Goal: Task Accomplishment & Management: Complete application form

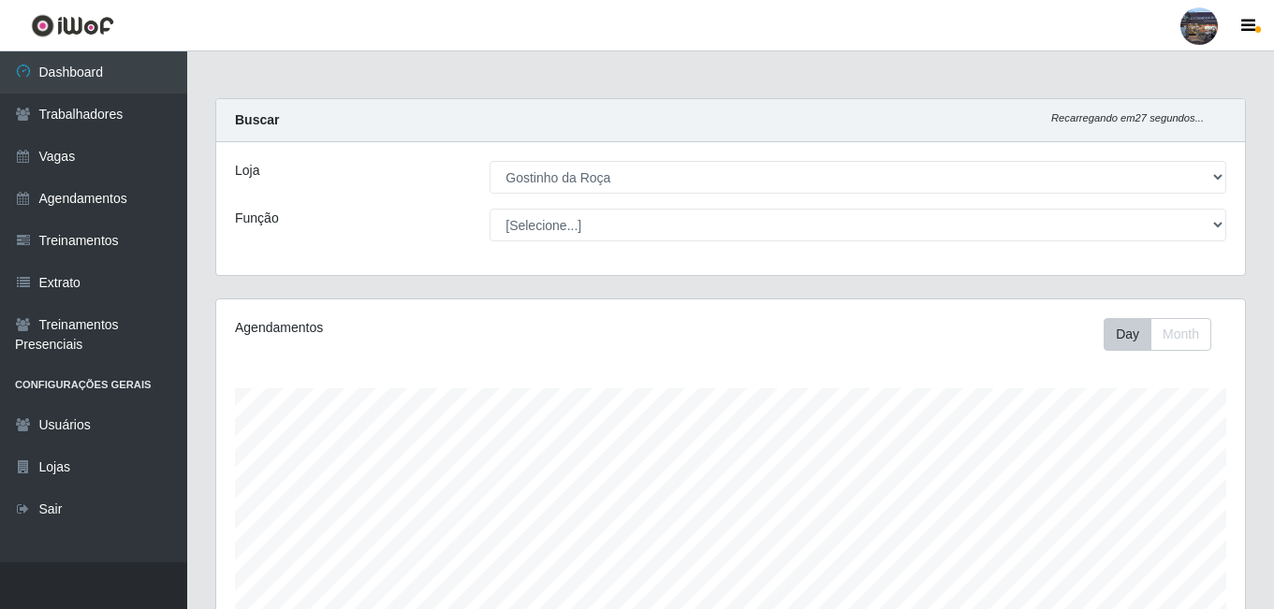
select select "303"
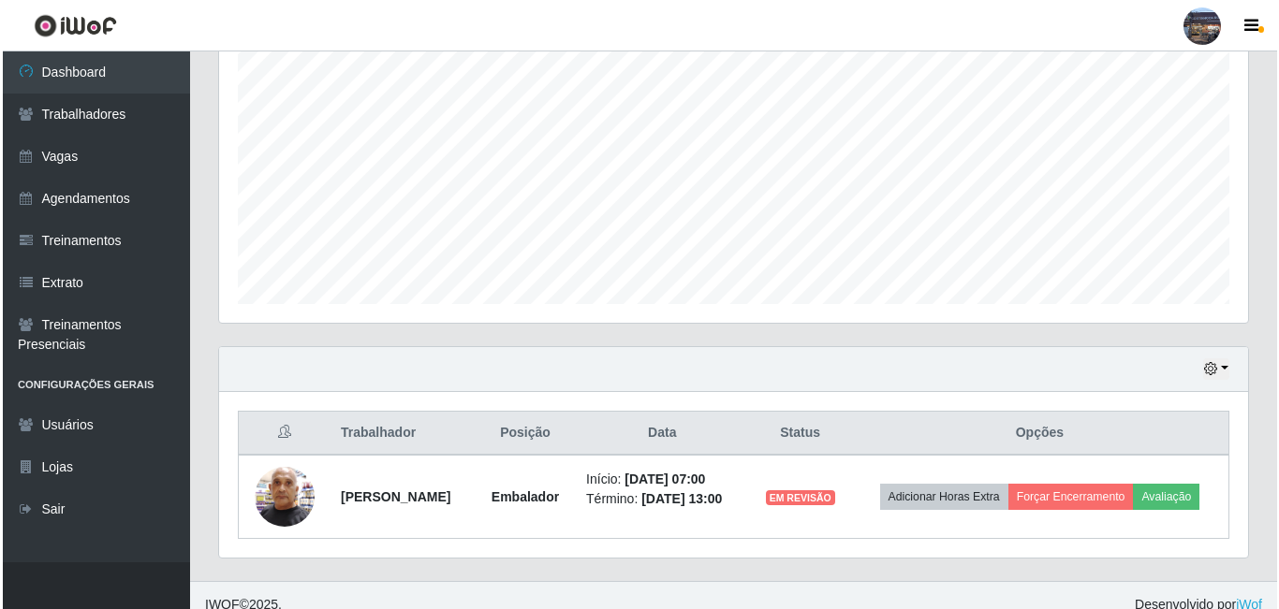
scroll to position [398, 0]
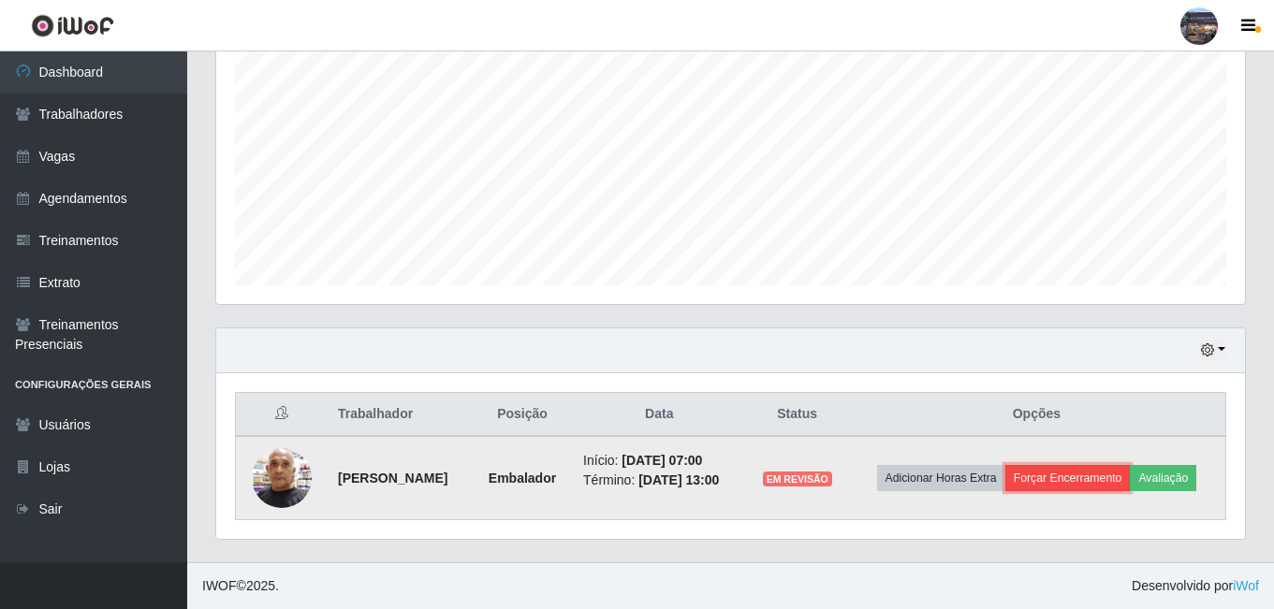
click at [1130, 465] on button "Forçar Encerramento" at bounding box center [1067, 478] width 125 height 26
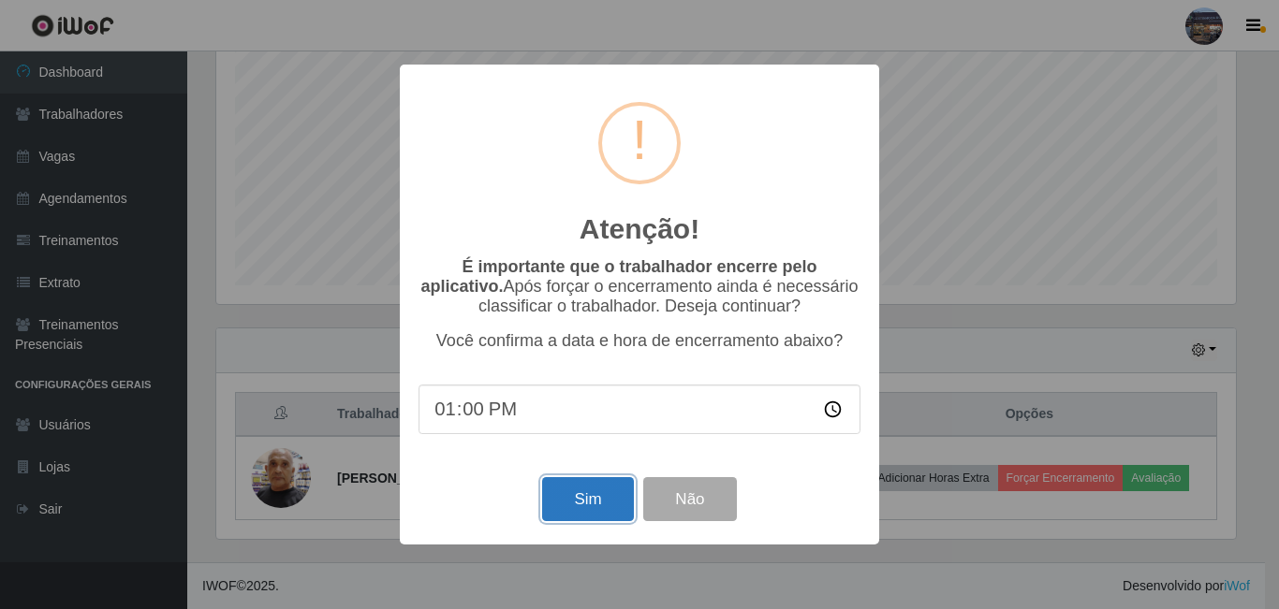
drag, startPoint x: 609, startPoint y: 494, endPoint x: 612, endPoint y: 458, distance: 36.6
click at [609, 495] on button "Sim" at bounding box center [587, 499] width 91 height 44
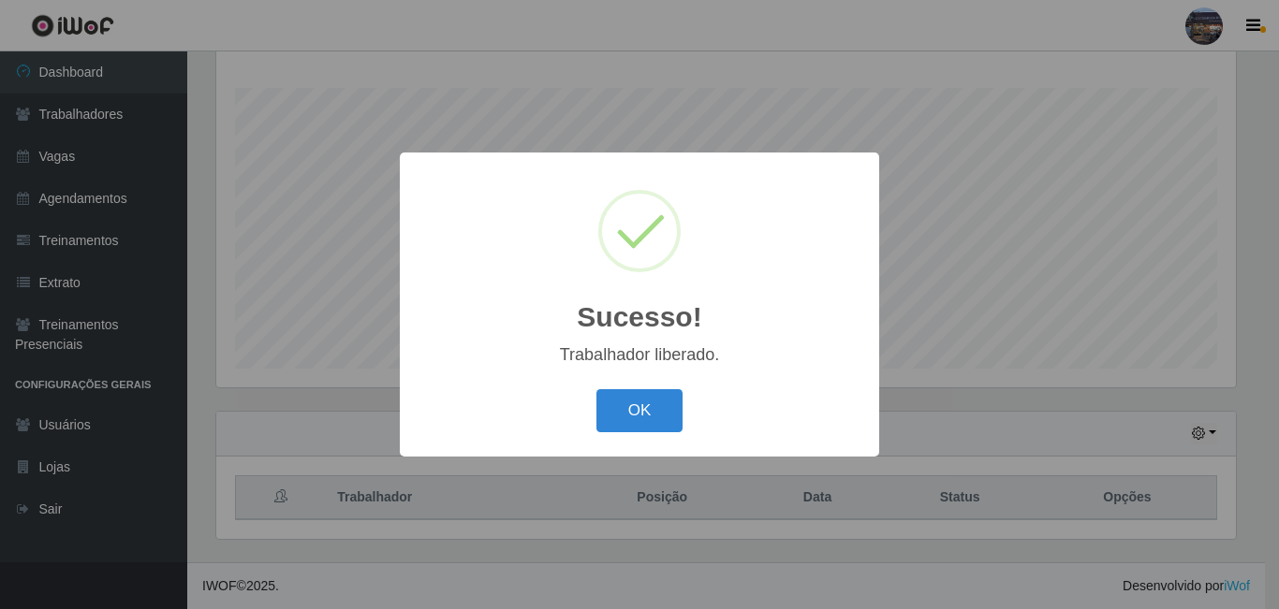
click at [653, 440] on div "Sucesso! × Trabalhador liberado. OK Cancel" at bounding box center [639, 304] width 479 height 303
click at [650, 420] on button "OK" at bounding box center [639, 411] width 87 height 44
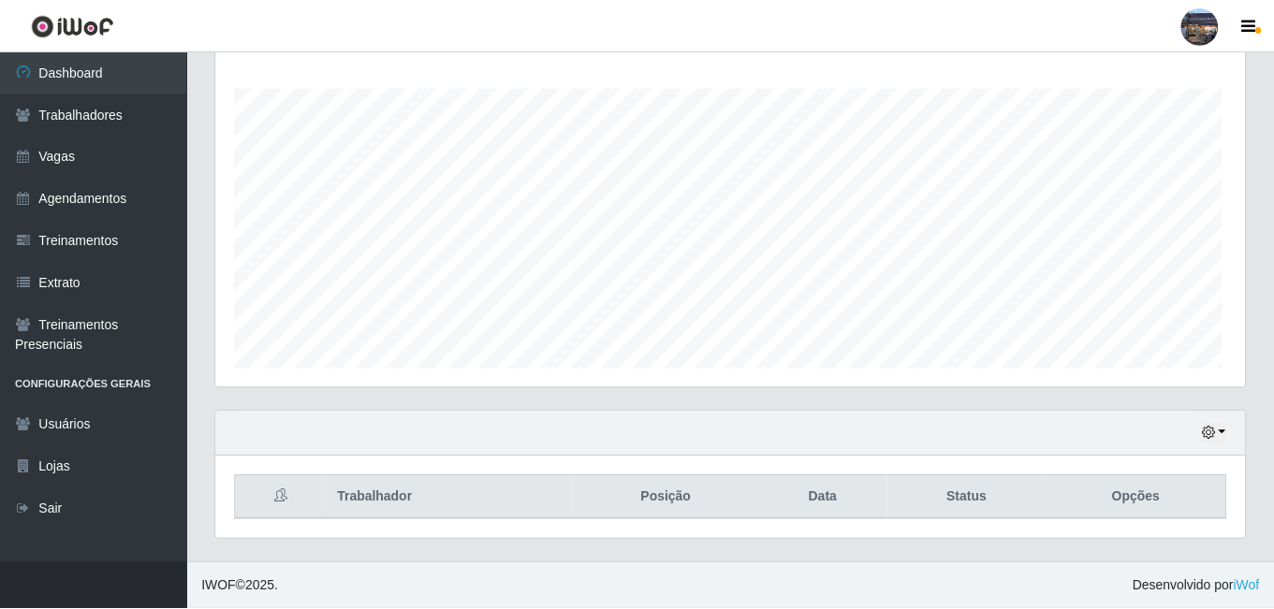
scroll to position [388, 1029]
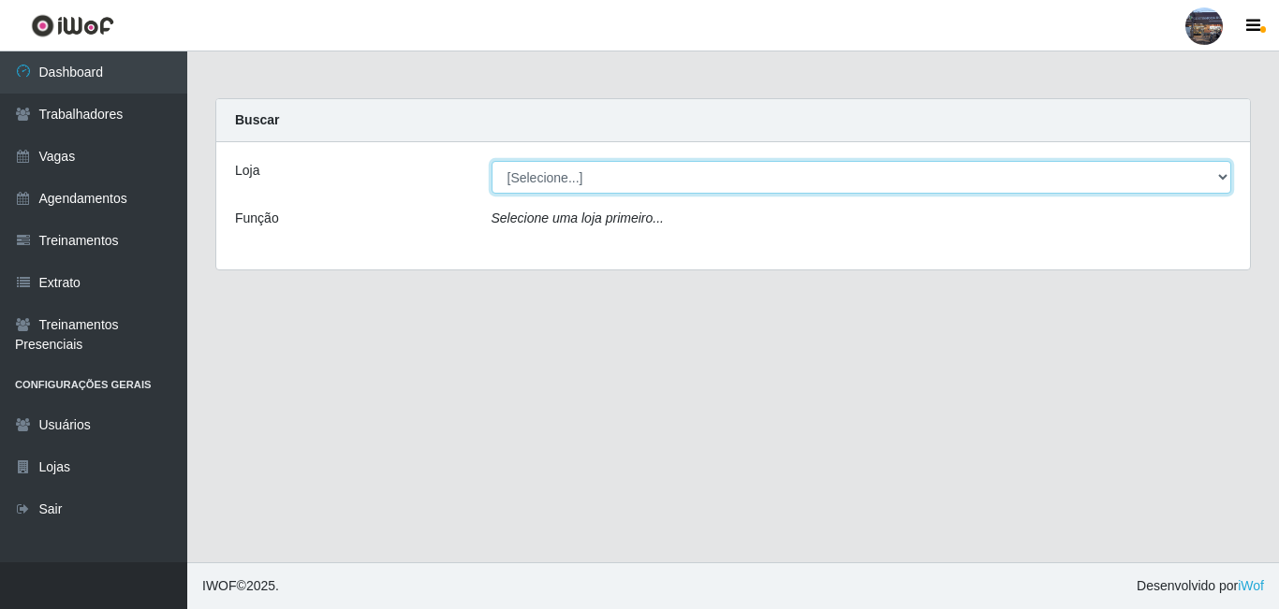
click at [579, 176] on select "[Selecione...] Gostinho da Roça" at bounding box center [861, 177] width 740 height 33
select select "303"
click at [491, 161] on select "[Selecione...] Gostinho da Roça" at bounding box center [861, 177] width 740 height 33
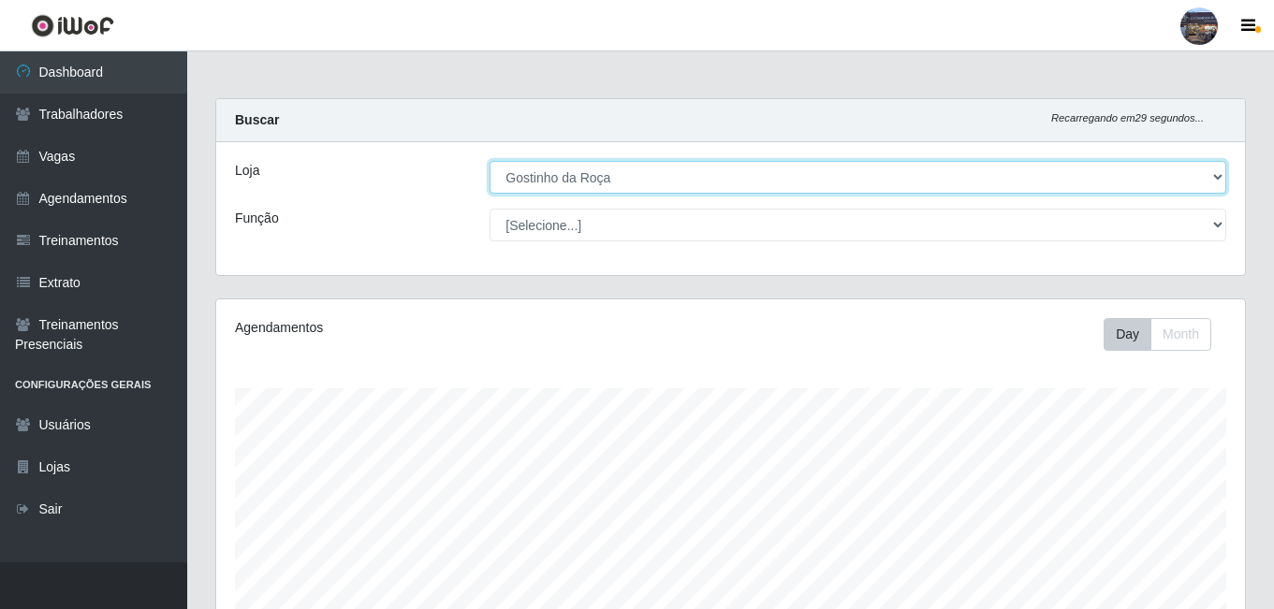
scroll to position [388, 1029]
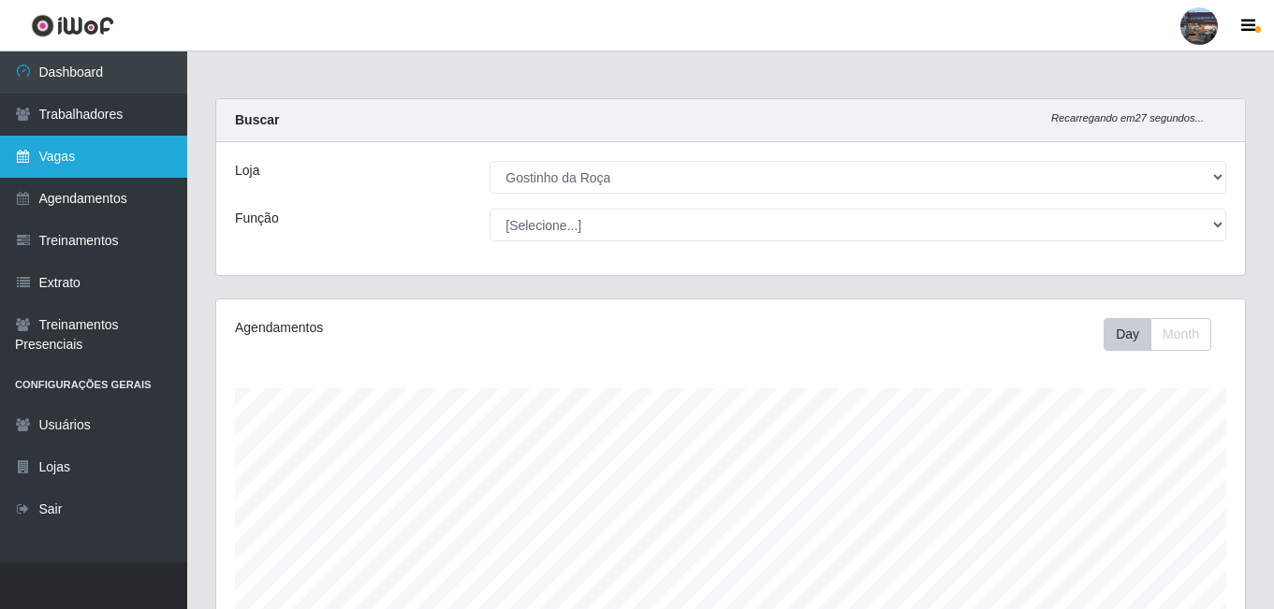
click at [100, 148] on link "Vagas" at bounding box center [93, 157] width 187 height 42
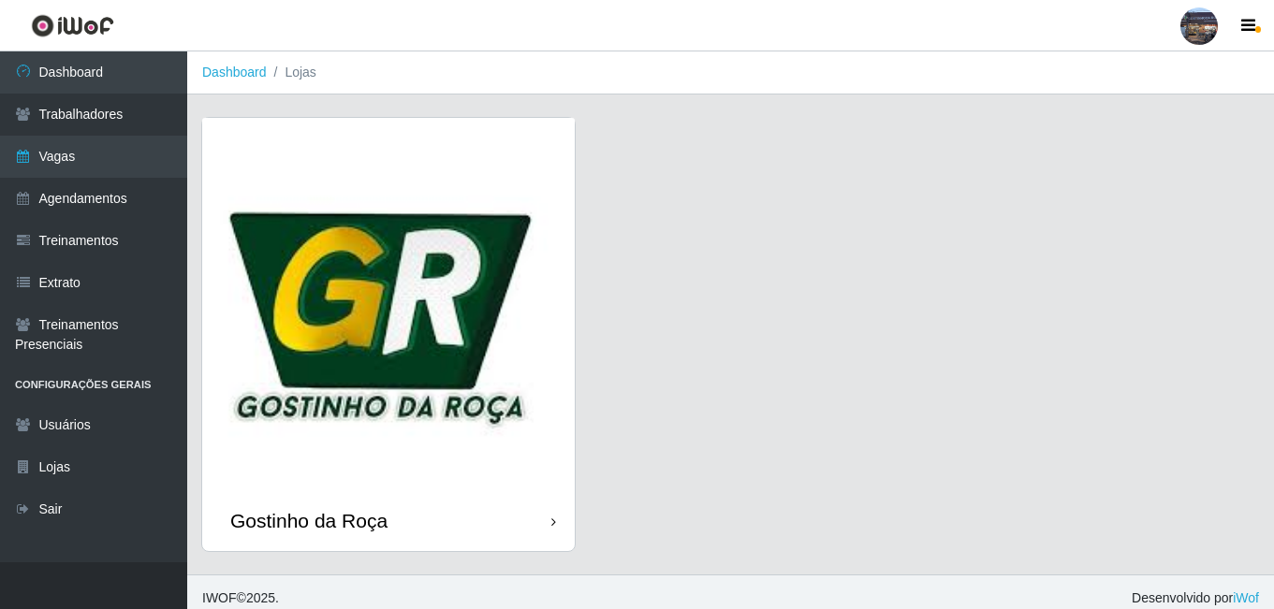
click at [481, 301] on img at bounding box center [388, 304] width 373 height 373
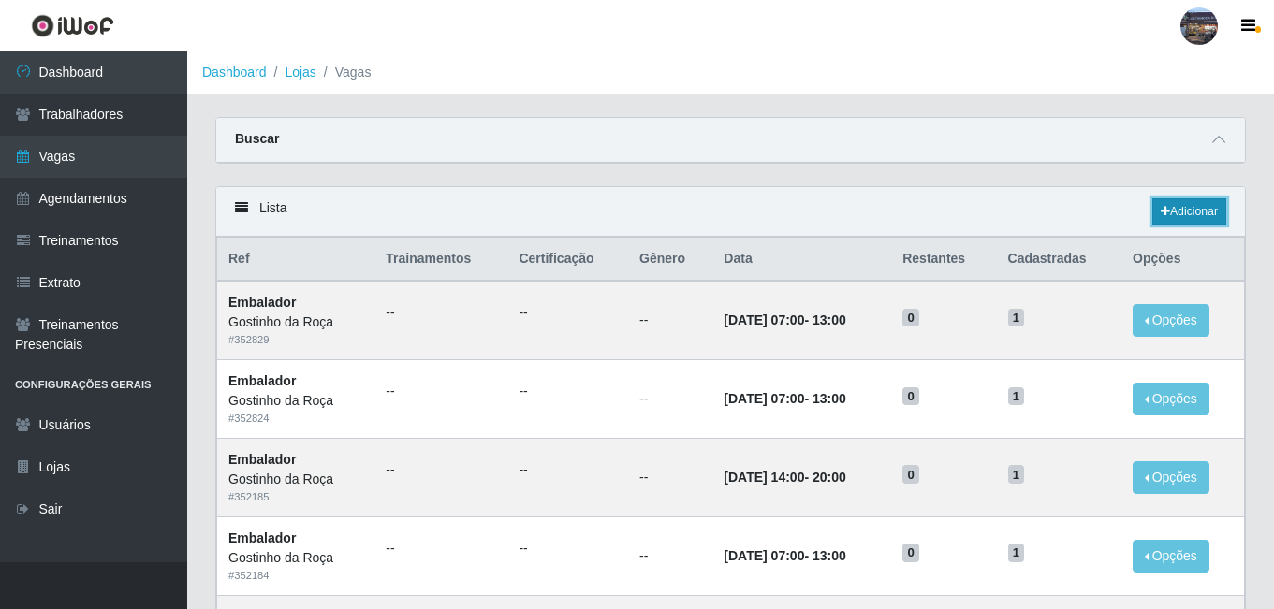
click at [1181, 222] on link "Adicionar" at bounding box center [1189, 211] width 74 height 26
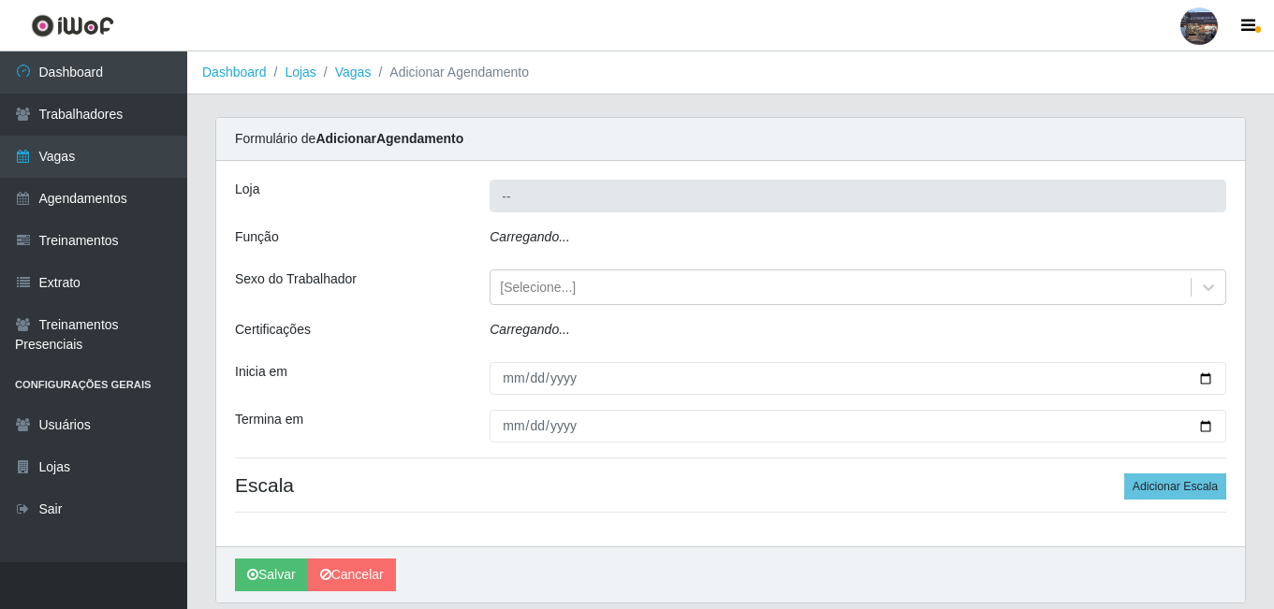
type input "Gostinho da Roça"
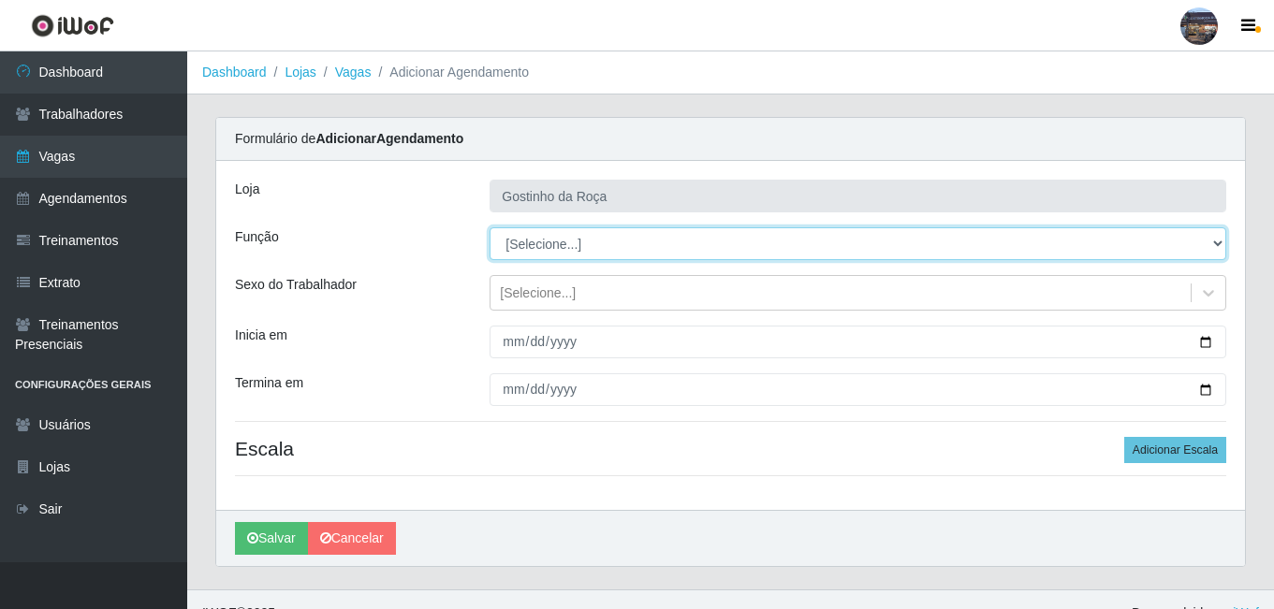
click at [571, 256] on select "[Selecione...] ASG ASG + ASG ++ Embalador Embalador + Embalador ++ Operador de …" at bounding box center [858, 243] width 737 height 33
select select "1"
click at [490, 227] on select "[Selecione...] ASG ASG + ASG ++ Embalador Embalador + Embalador ++ Operador de …" at bounding box center [858, 243] width 737 height 33
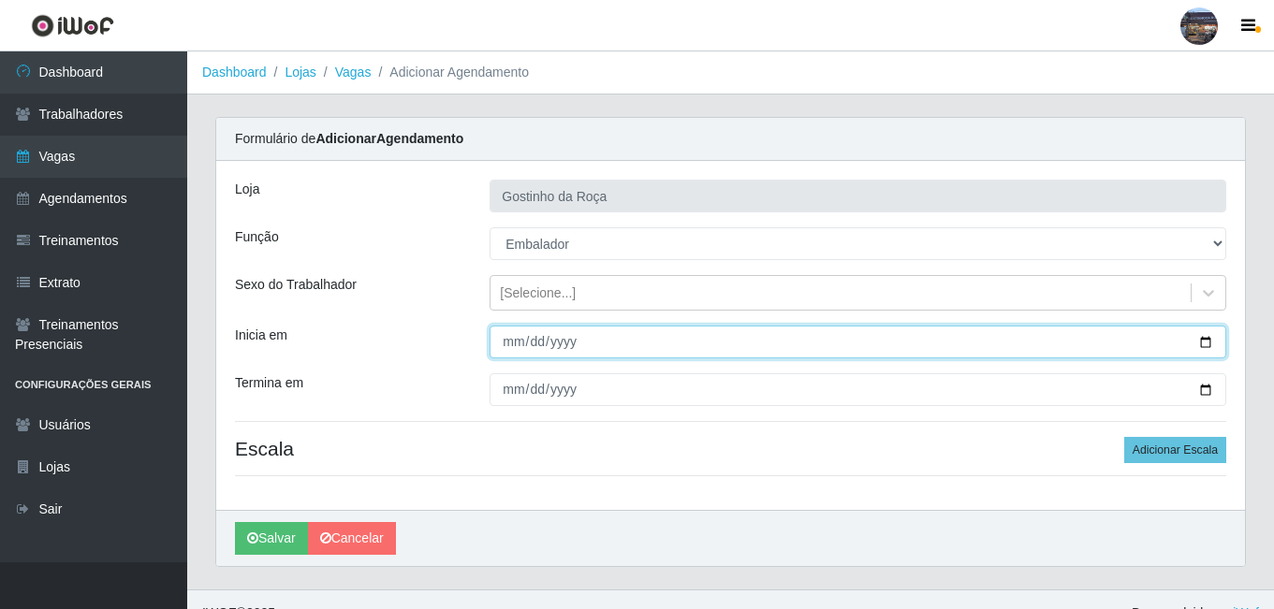
click at [545, 347] on input "Inicia em" at bounding box center [858, 342] width 737 height 33
click at [1212, 345] on input "Inicia em" at bounding box center [858, 342] width 737 height 33
type input "[DATE]"
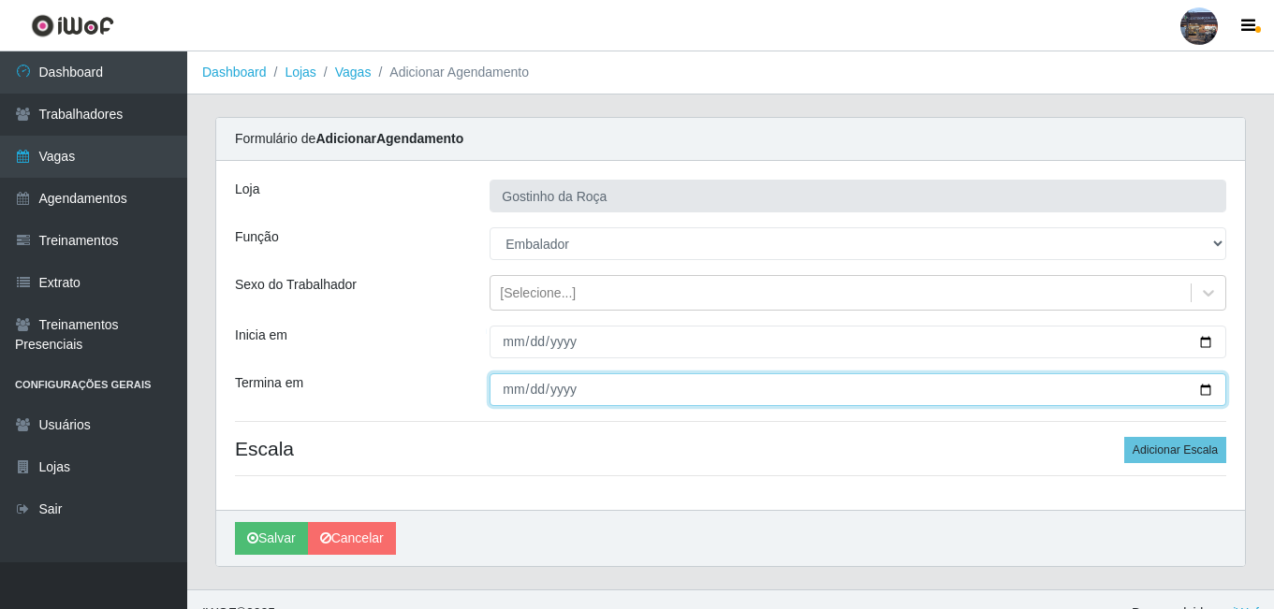
click at [1212, 399] on input "Termina em" at bounding box center [858, 390] width 737 height 33
click at [1212, 394] on input "Termina em" at bounding box center [858, 390] width 737 height 33
type input "[DATE]"
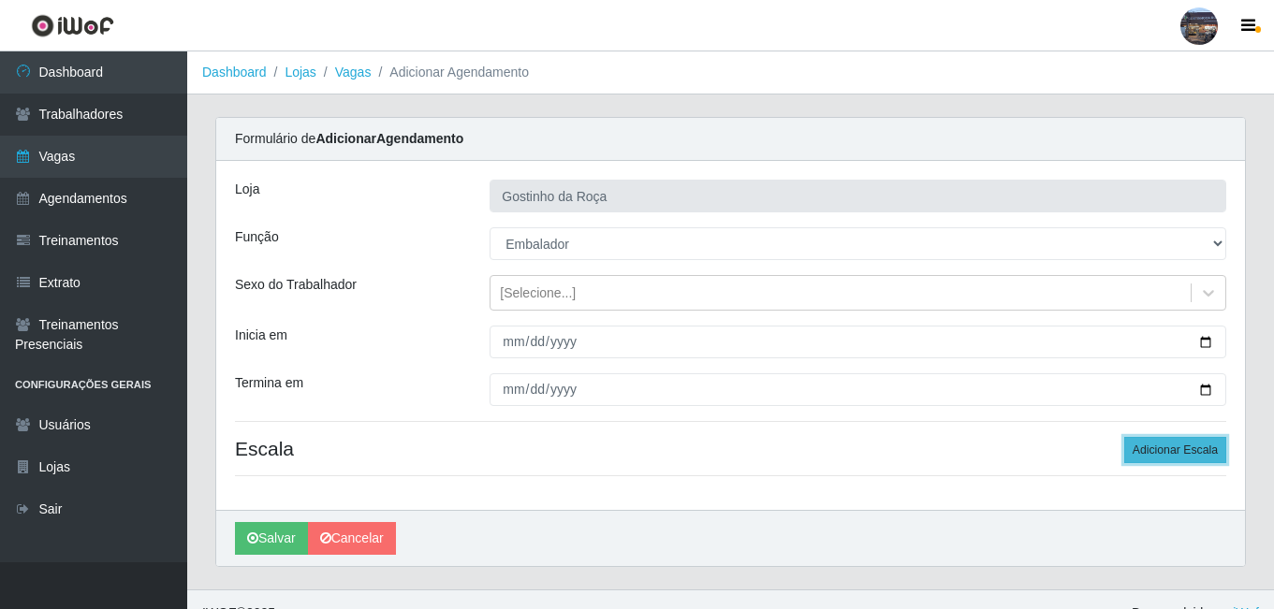
click at [1185, 449] on button "Adicionar Escala" at bounding box center [1175, 450] width 102 height 26
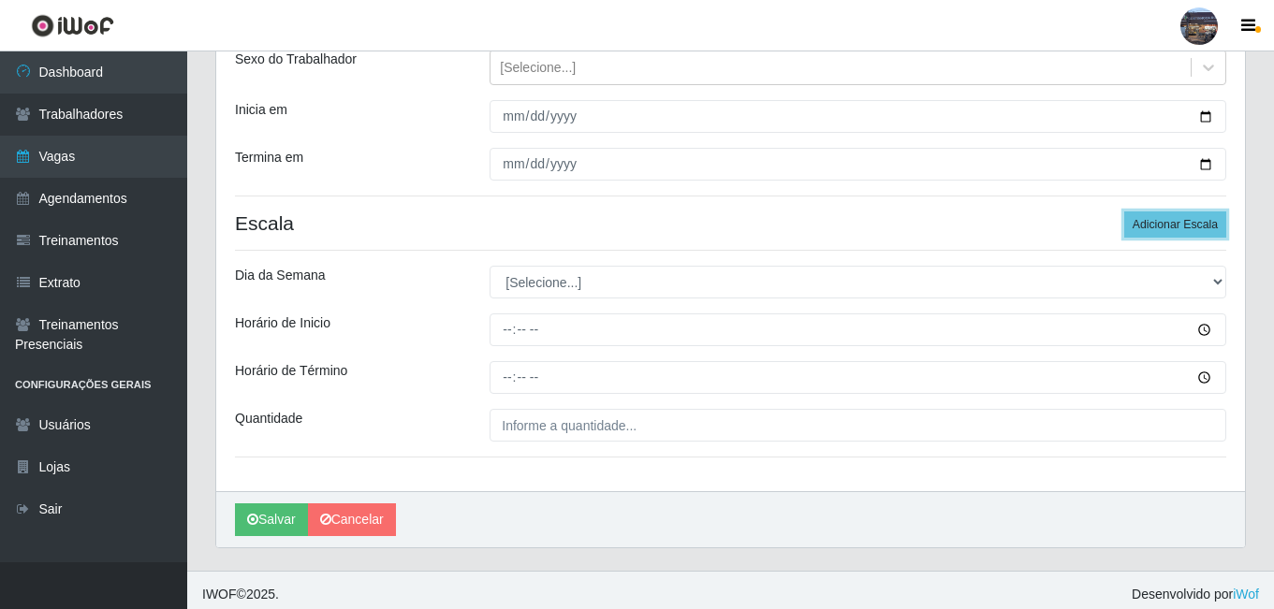
scroll to position [234, 0]
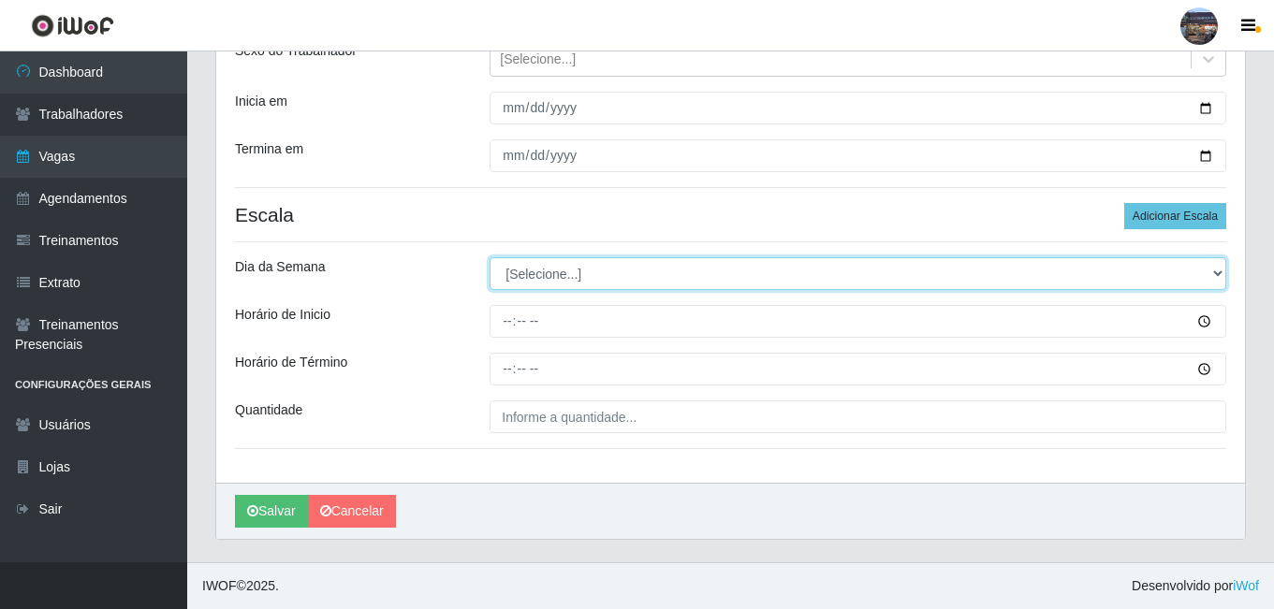
click at [629, 279] on select "[Selecione...] Segunda Terça Quarta Quinta Sexta Sábado Domingo" at bounding box center [858, 273] width 737 height 33
select select "5"
click at [490, 257] on select "[Selecione...] Segunda Terça Quarta Quinta Sexta Sábado Domingo" at bounding box center [858, 273] width 737 height 33
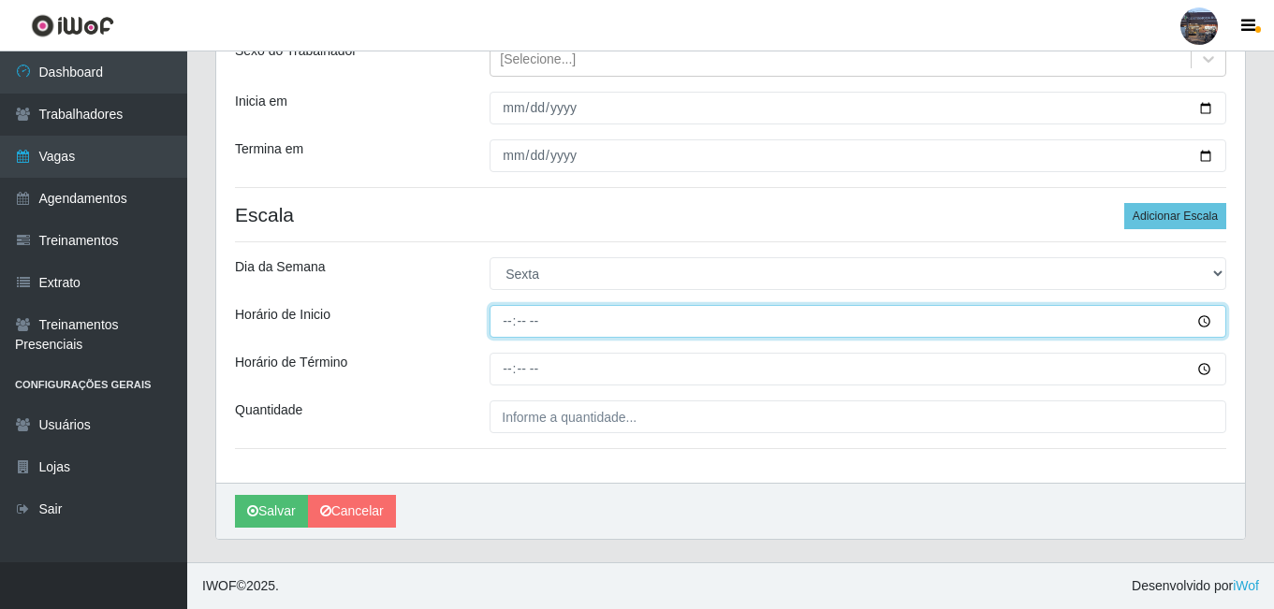
click at [515, 320] on input "Horário de Inicio" at bounding box center [858, 321] width 737 height 33
type input "07:00"
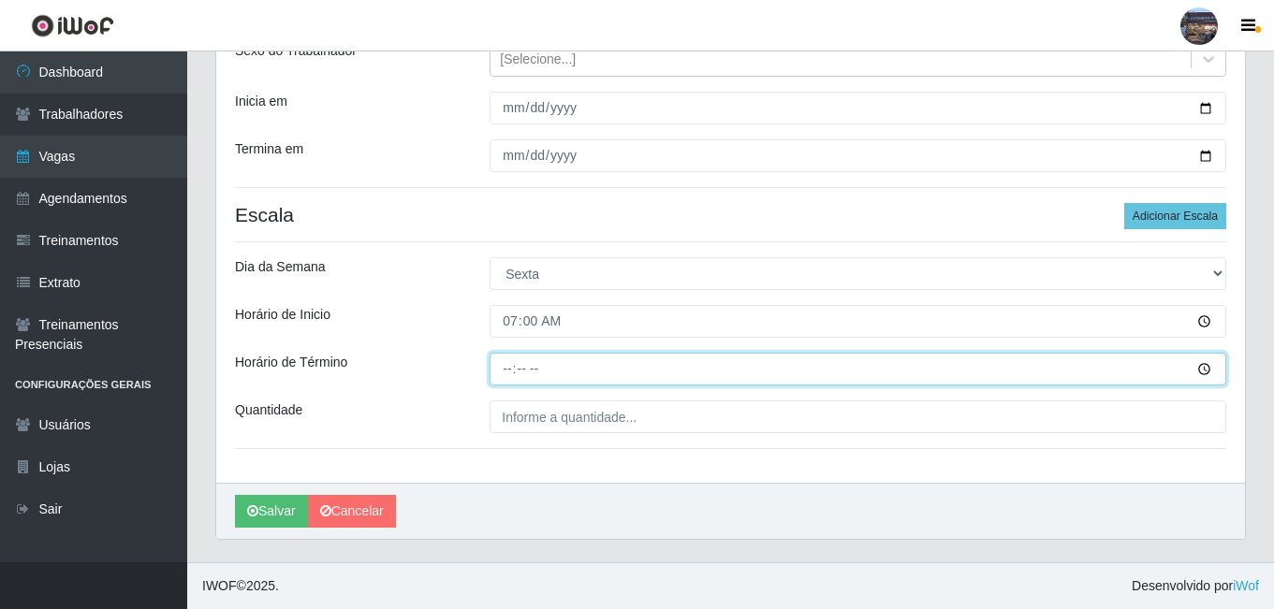
click at [509, 361] on input "Horário de Término" at bounding box center [858, 369] width 737 height 33
type input "13:00"
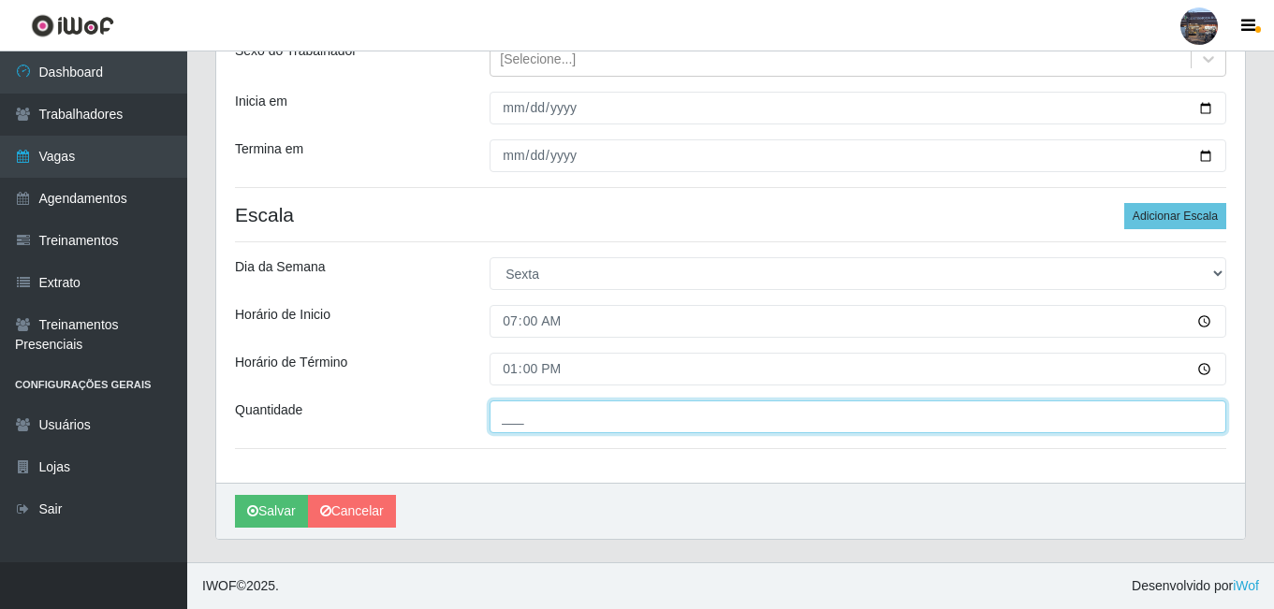
click at [560, 409] on input "___" at bounding box center [858, 417] width 737 height 33
type input "1__"
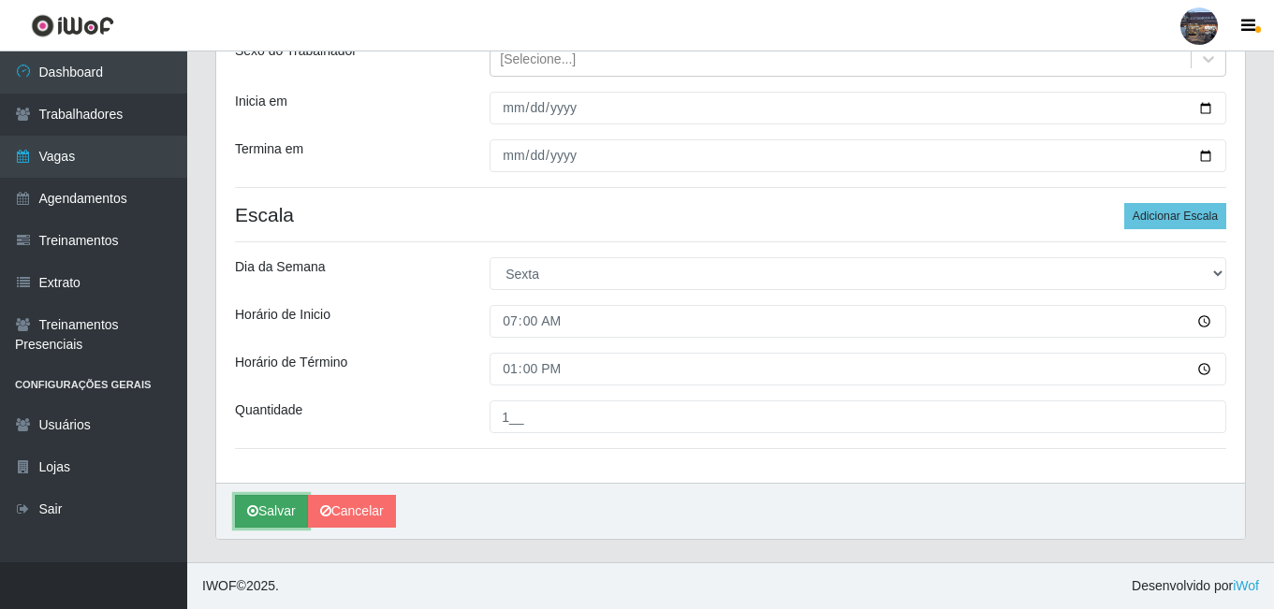
click at [277, 506] on button "Salvar" at bounding box center [271, 511] width 73 height 33
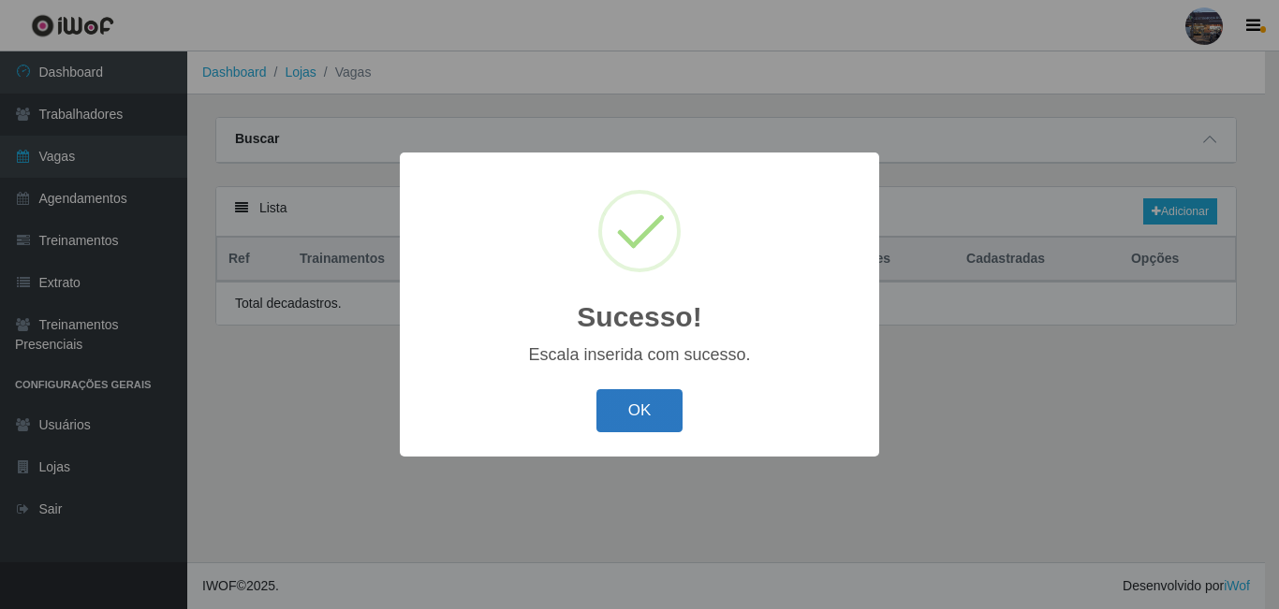
click at [628, 418] on button "OK" at bounding box center [639, 411] width 87 height 44
